Goal: Task Accomplishment & Management: Use online tool/utility

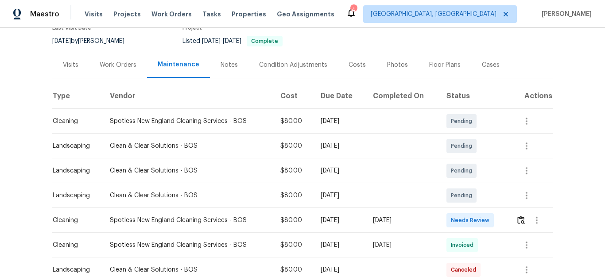
scroll to position [90, 0]
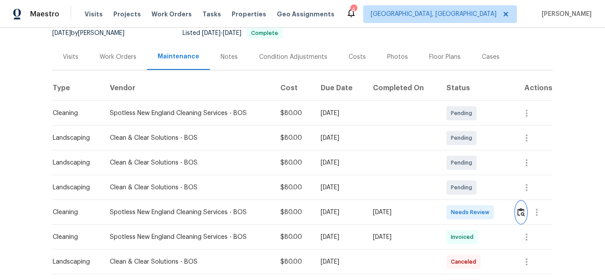
click at [518, 213] on img "button" at bounding box center [521, 212] width 8 height 8
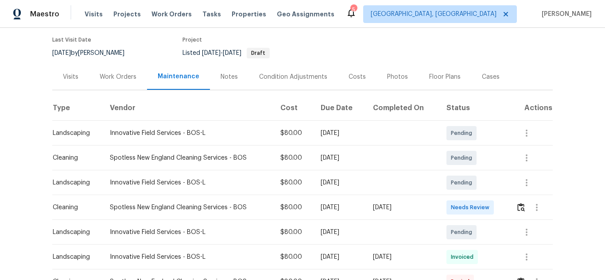
scroll to position [90, 0]
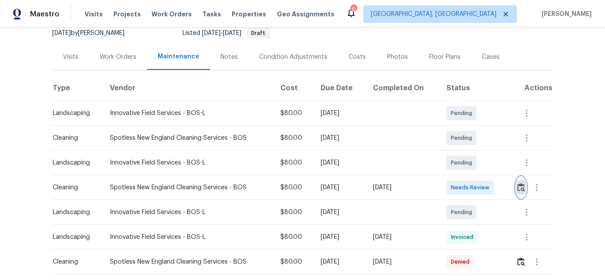
click at [521, 189] on img "button" at bounding box center [521, 187] width 8 height 8
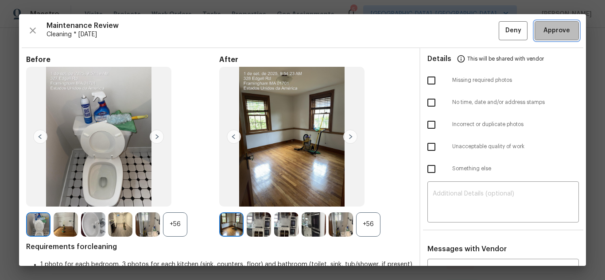
click at [544, 25] on button "Approve" at bounding box center [556, 30] width 44 height 19
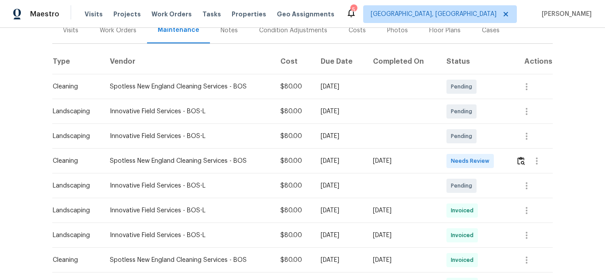
scroll to position [117, 0]
click at [521, 161] on img "button" at bounding box center [521, 160] width 8 height 8
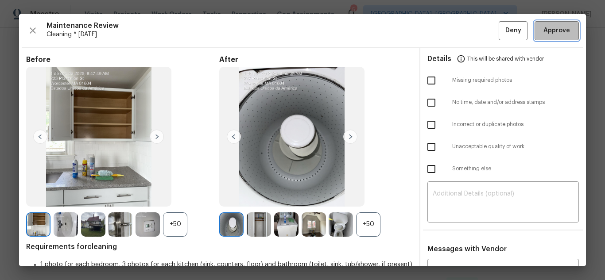
click at [549, 28] on span "Approve" at bounding box center [556, 30] width 27 height 11
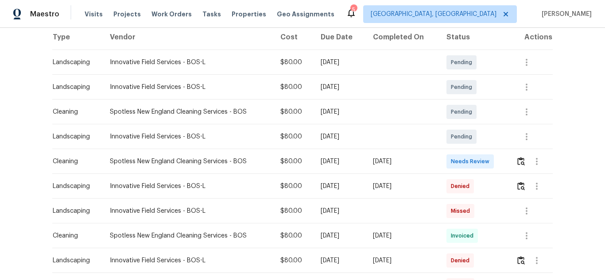
scroll to position [142, 0]
click at [517, 160] on img "button" at bounding box center [521, 161] width 8 height 8
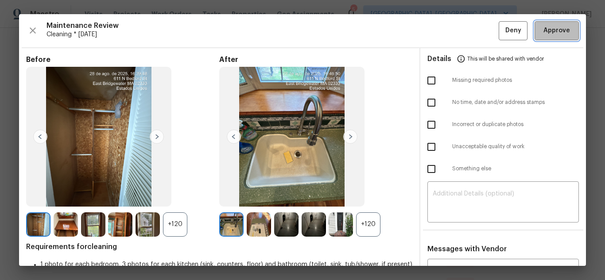
click at [549, 36] on span "Approve" at bounding box center [556, 30] width 27 height 11
